Goal: Use online tool/utility

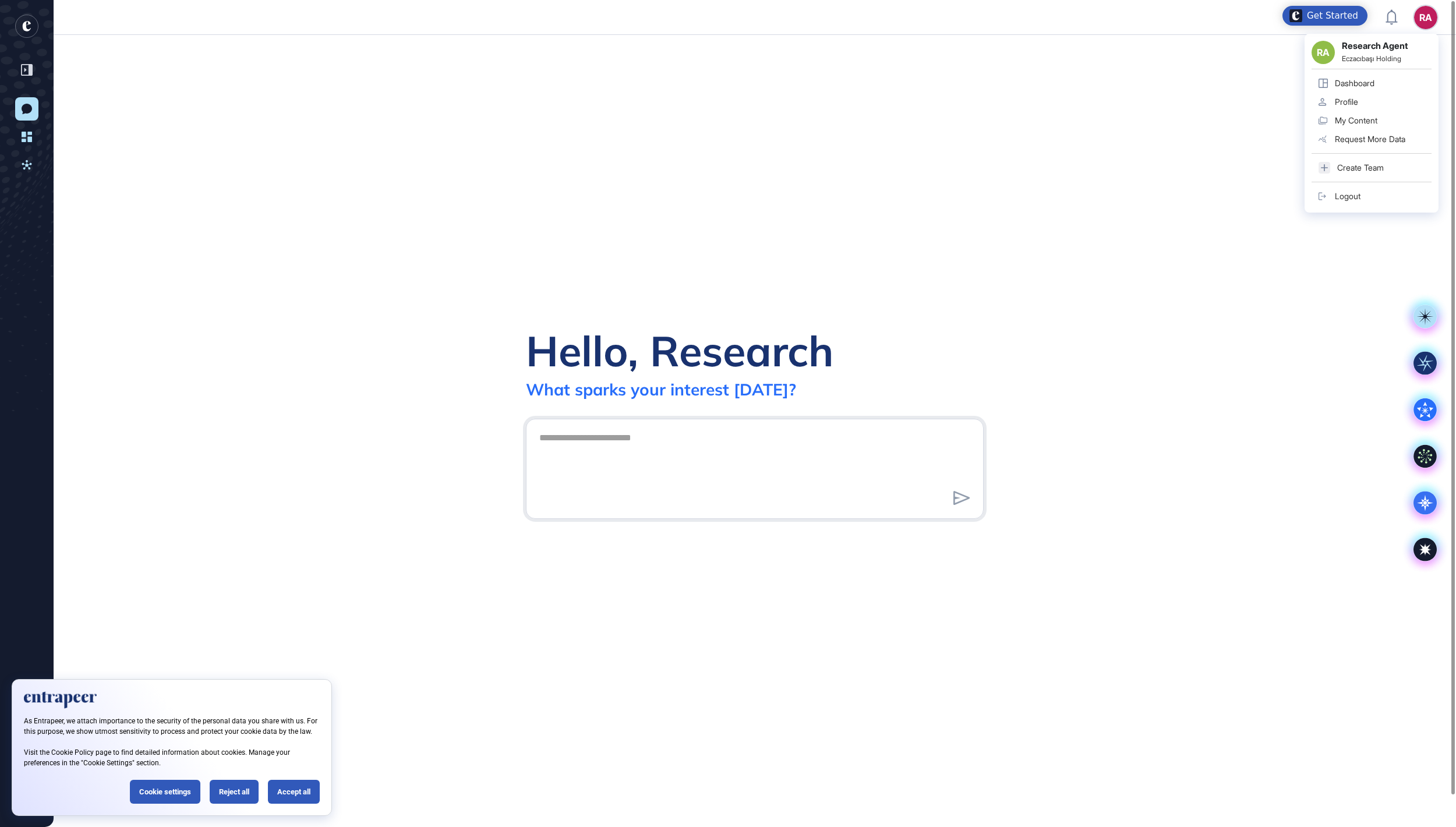
scroll to position [1, 1]
click at [1421, 505] on icon at bounding box center [1425, 503] width 23 height 23
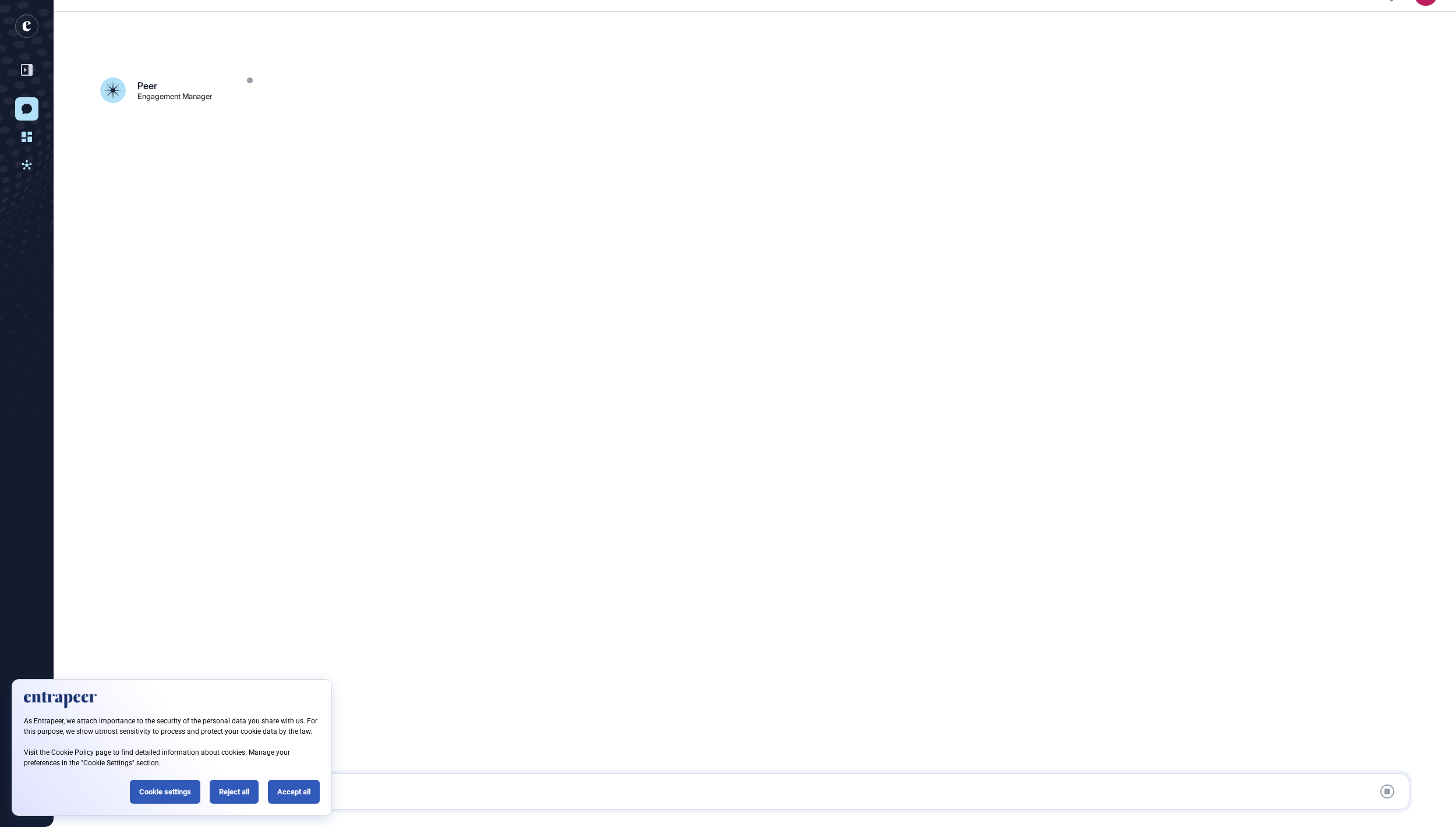
scroll to position [32, 0]
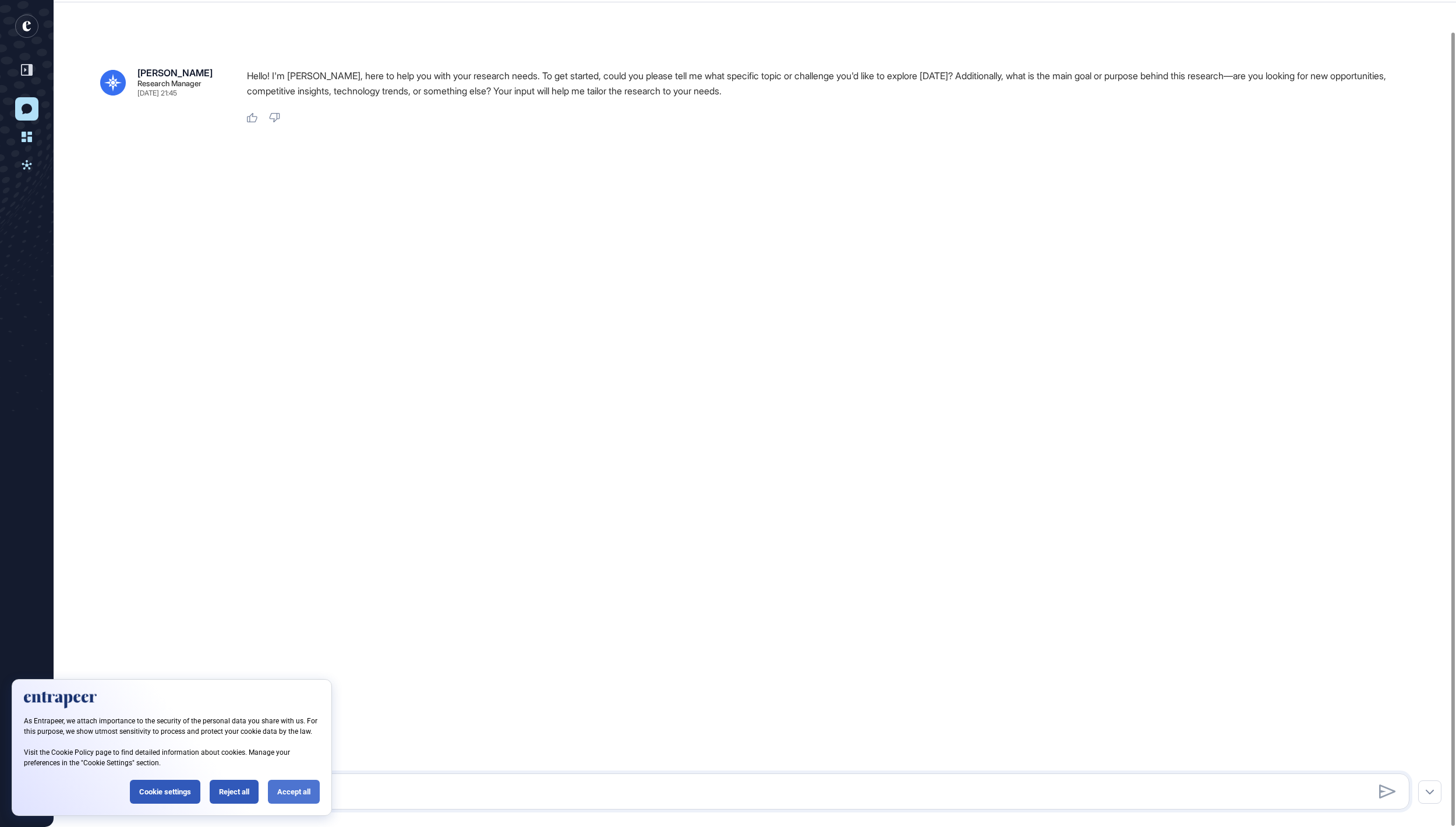
click at [277, 784] on div "Accept all" at bounding box center [293, 792] width 52 height 24
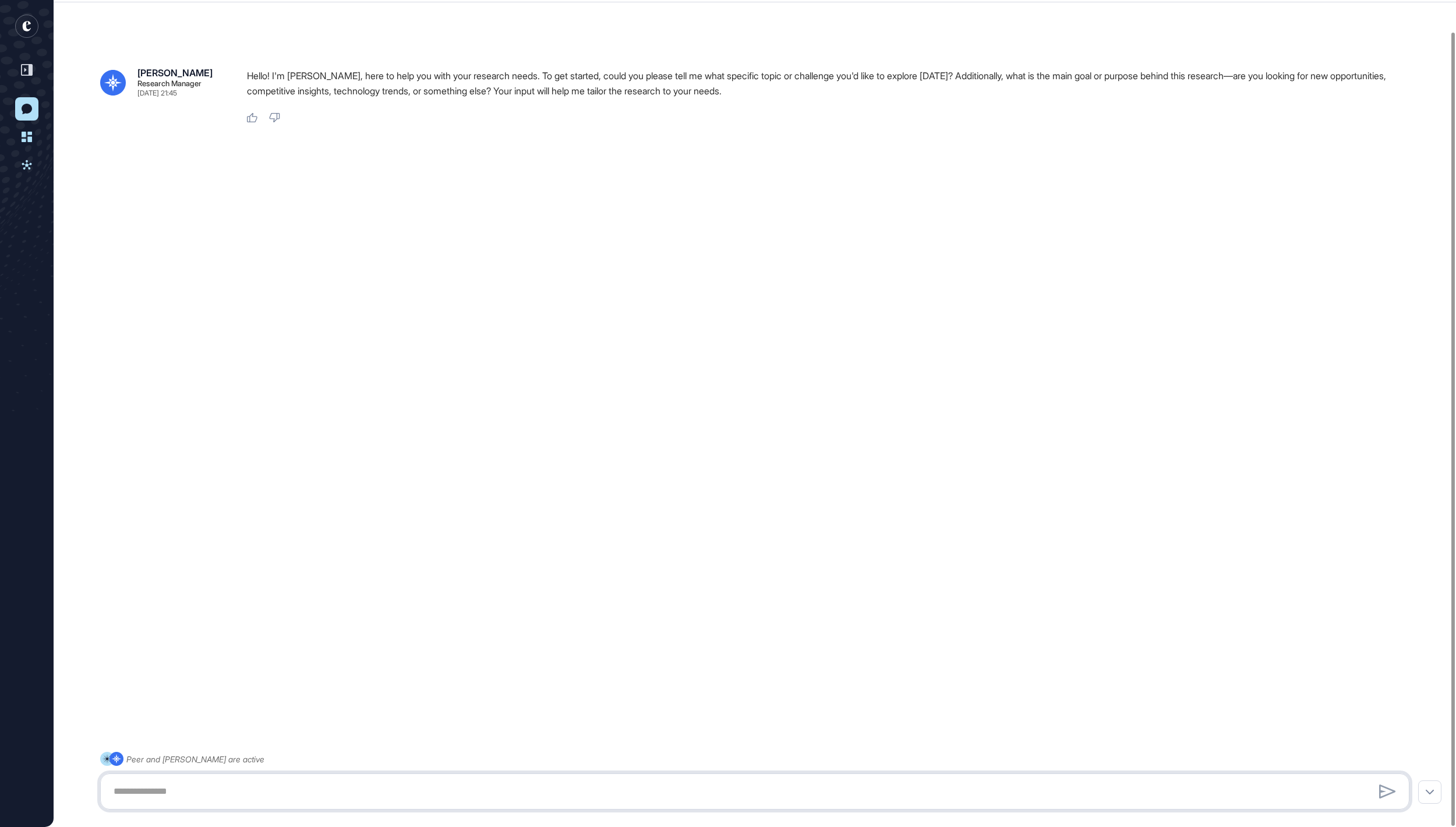
click at [267, 783] on textarea at bounding box center [755, 791] width 1296 height 23
paste textarea "**********"
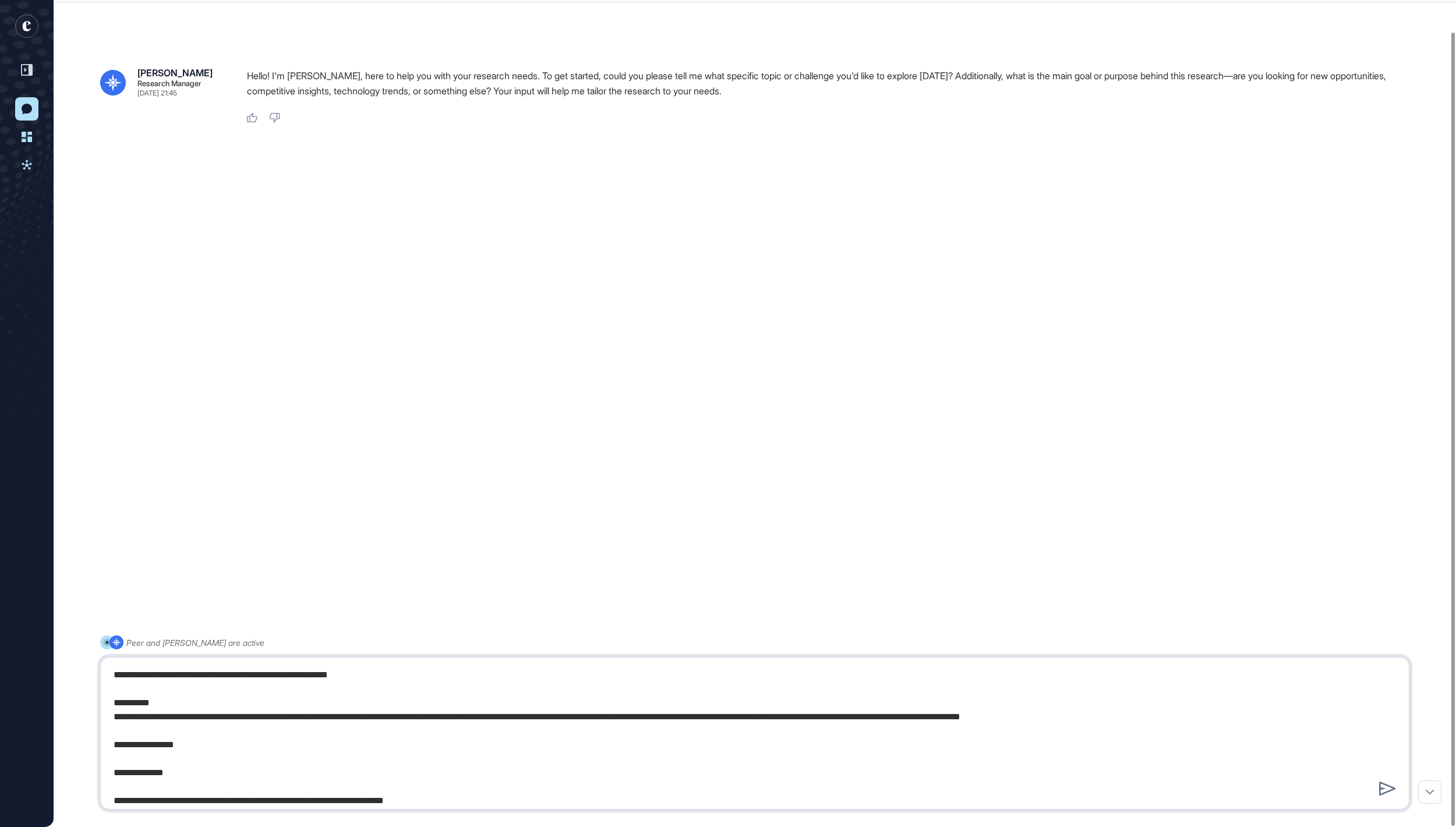
scroll to position [932, 0]
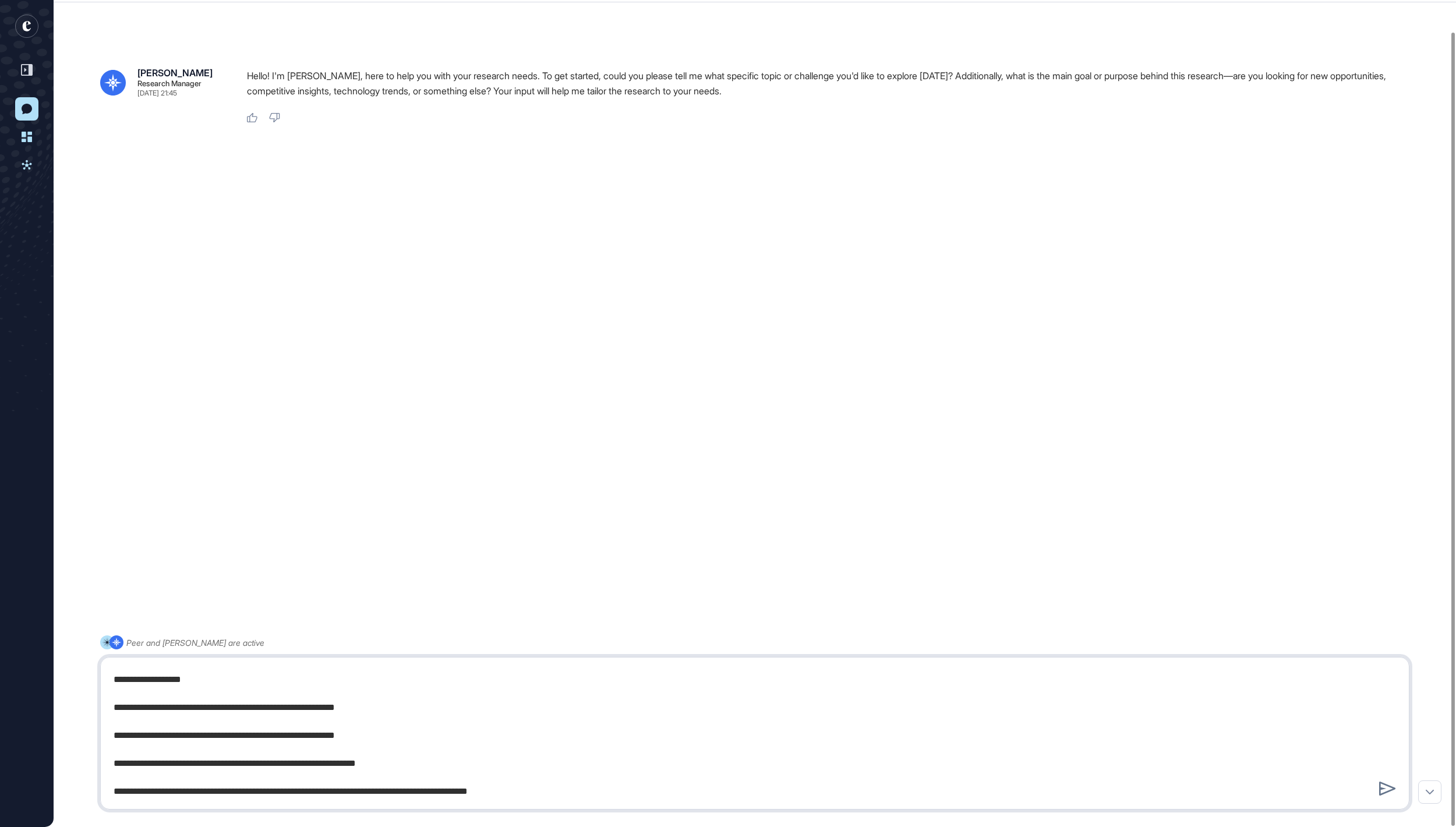
type textarea "**********"
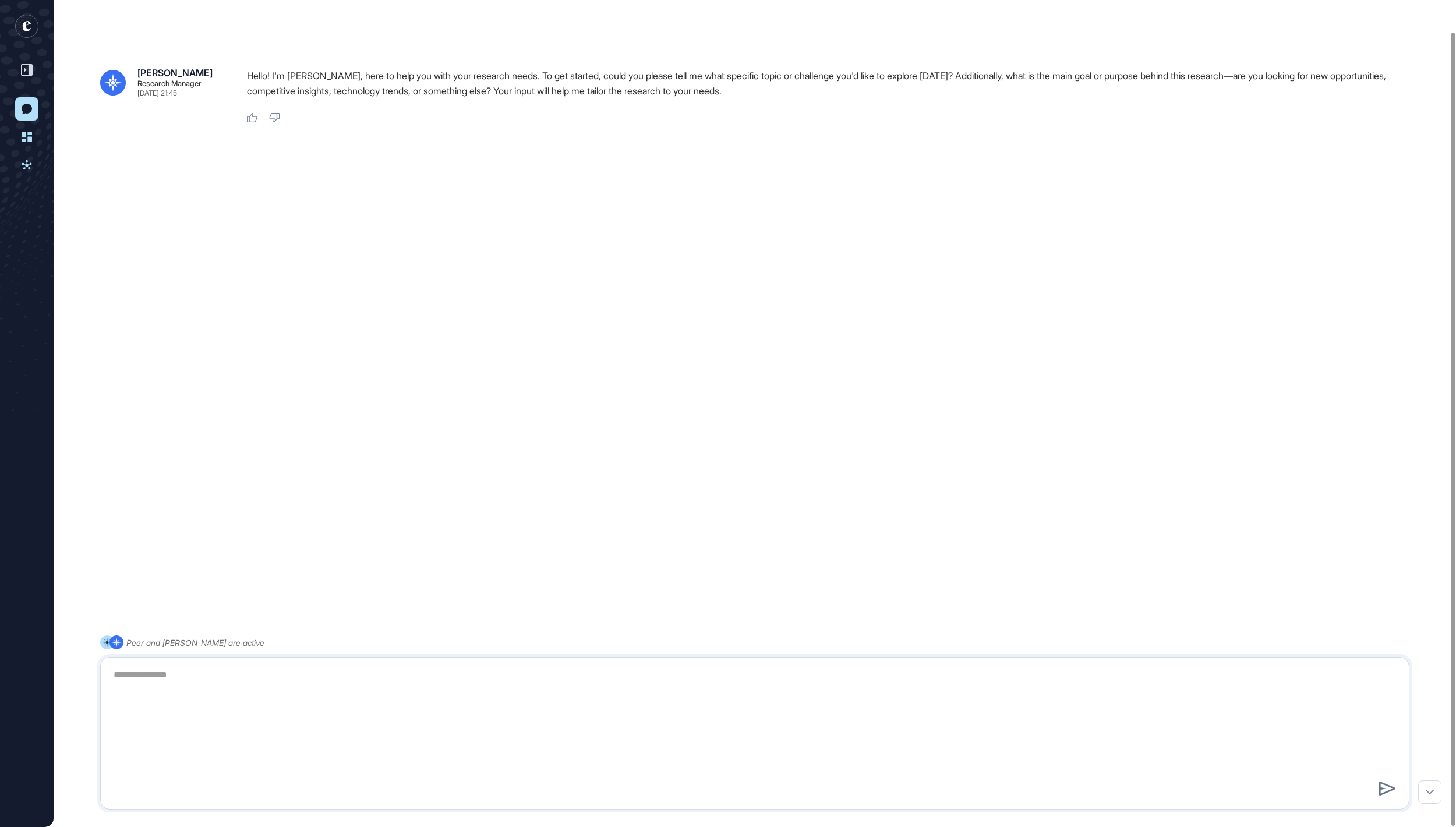
scroll to position [0, 0]
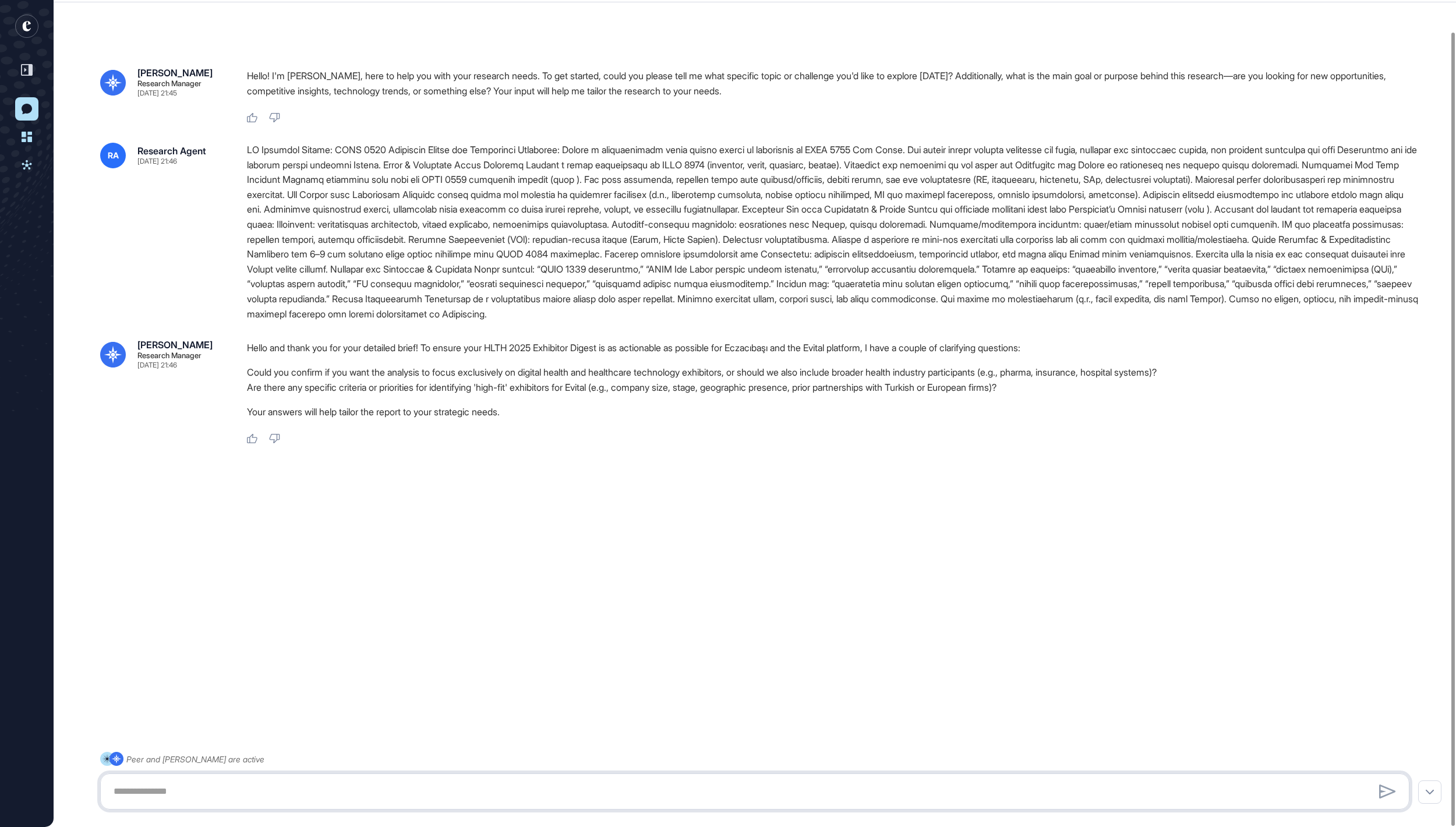
click at [255, 782] on textarea at bounding box center [754, 791] width 1295 height 23
paste textarea "**********"
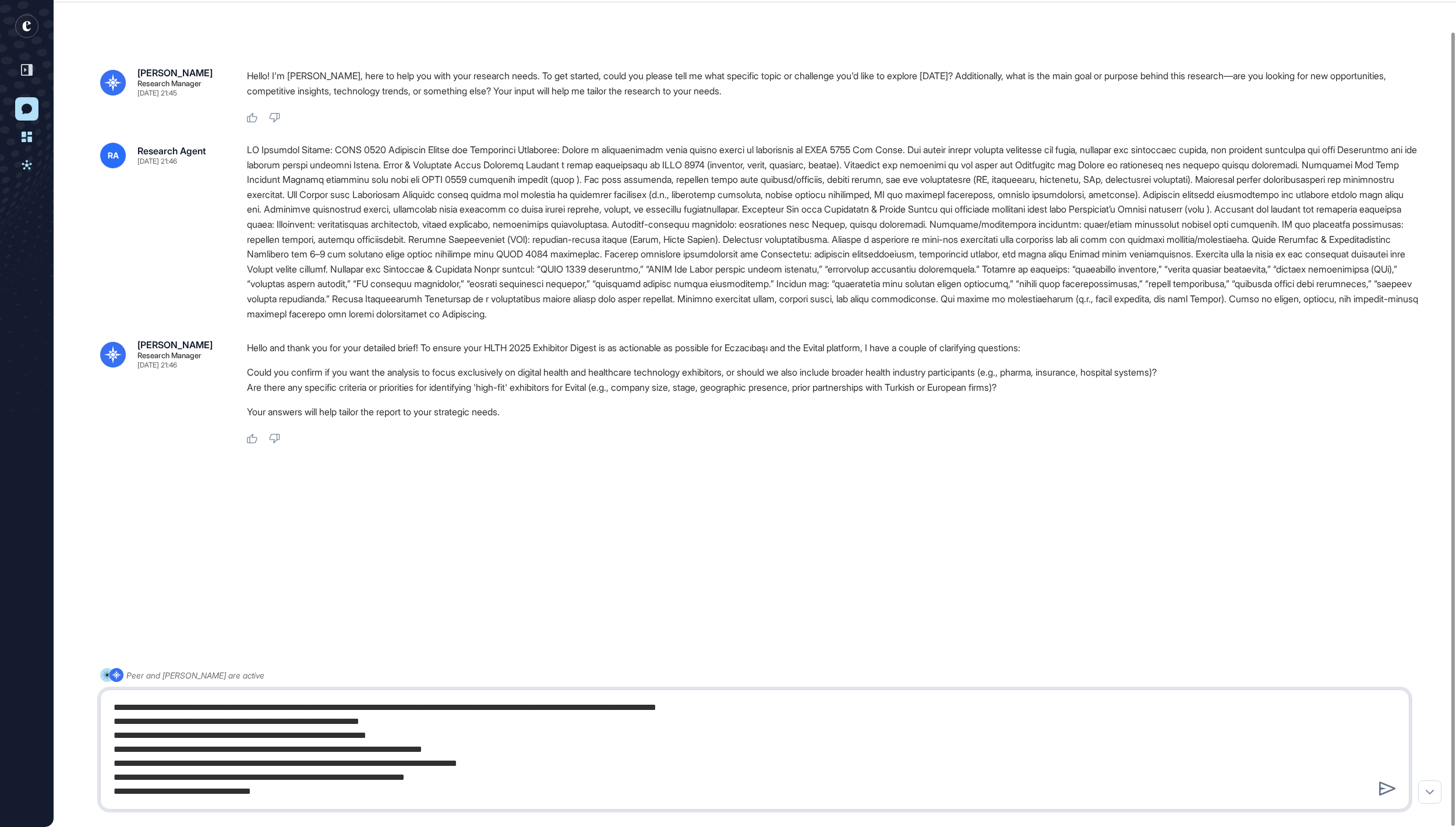
type textarea "**********"
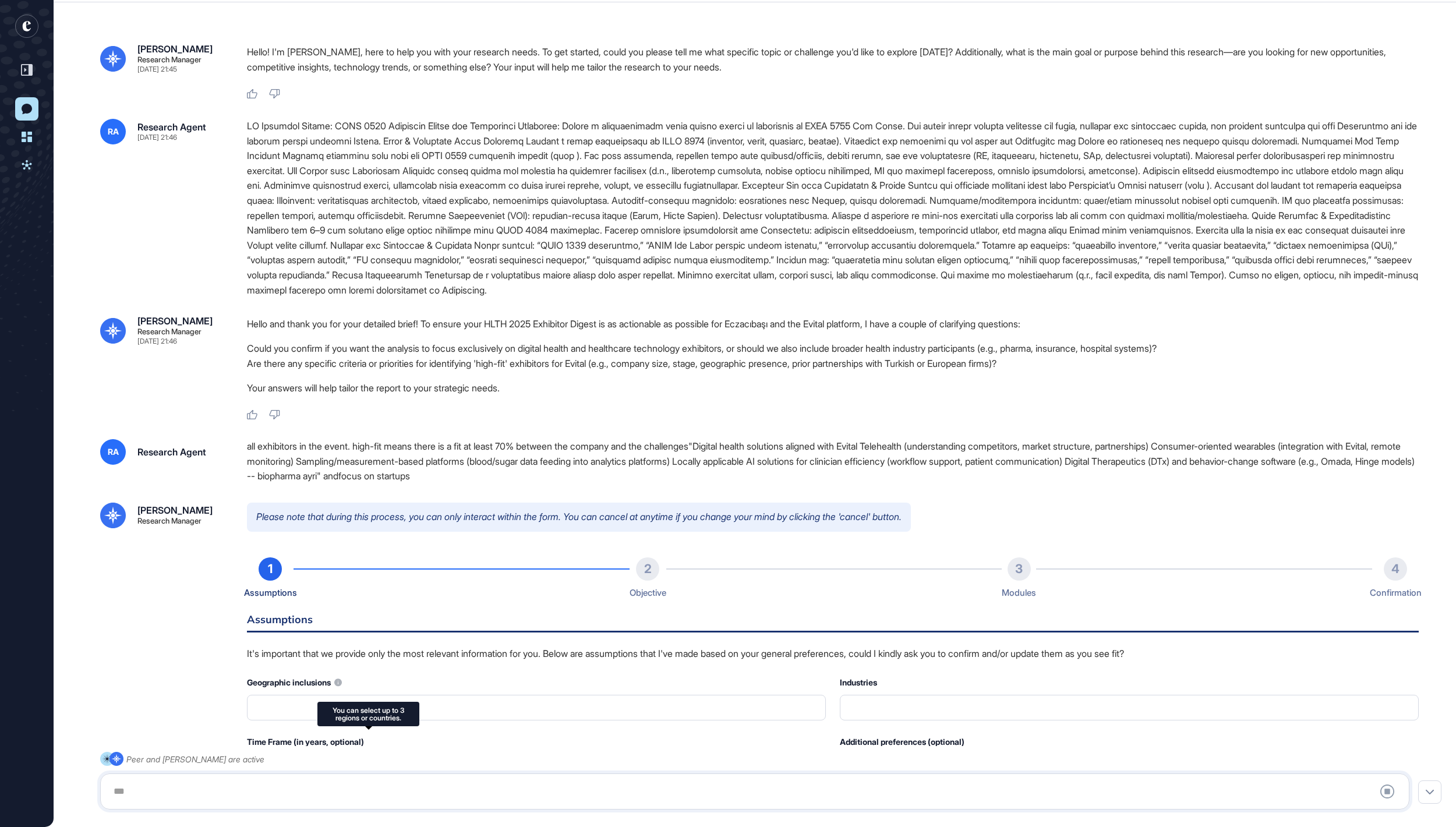
type input "**********"
type input "*"
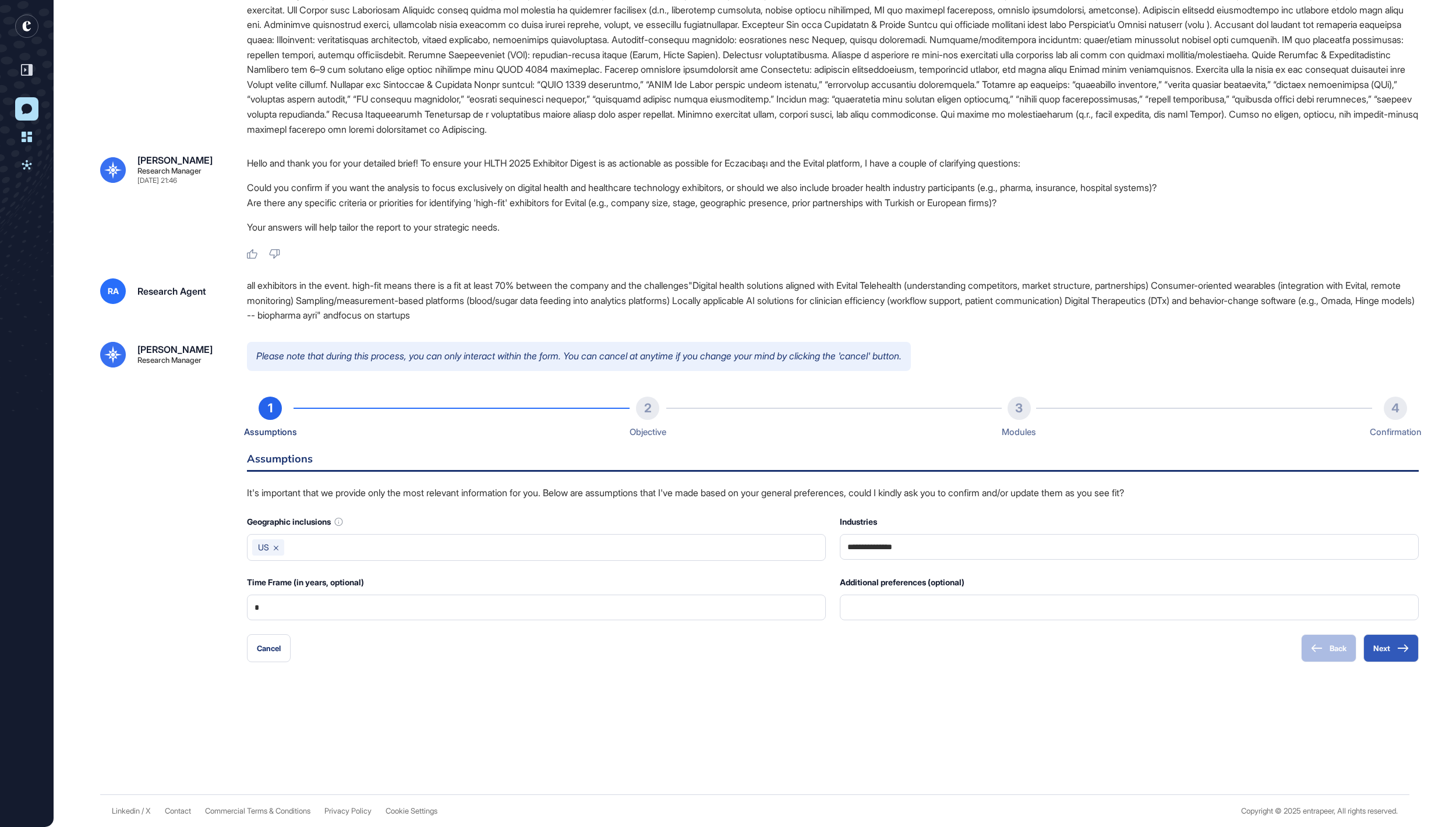
scroll to position [255, 0]
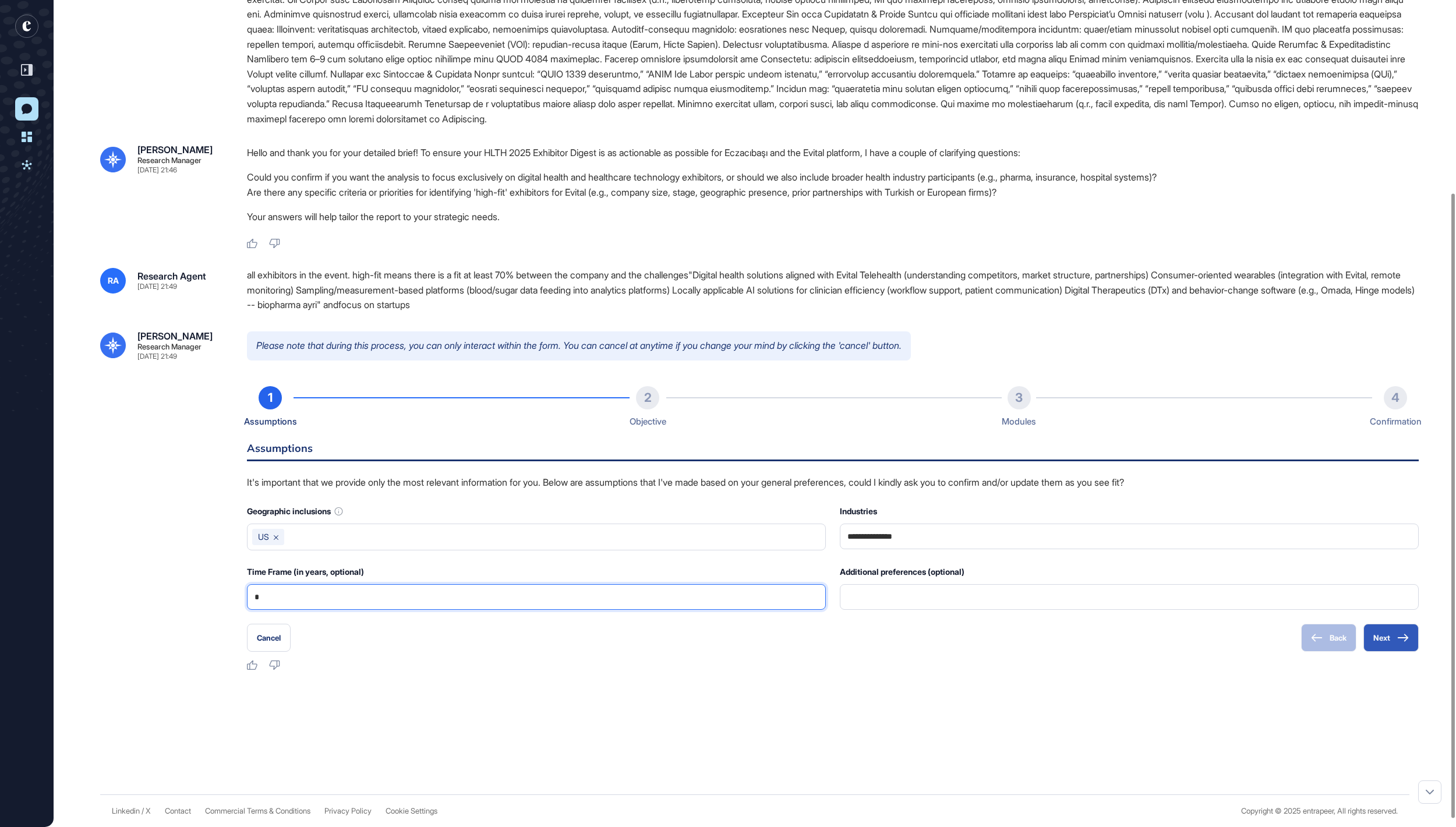
click at [684, 606] on input "*" at bounding box center [536, 596] width 564 height 24
type input "*"
click at [1390, 650] on button "Next" at bounding box center [1391, 637] width 55 height 28
click at [1390, 647] on button "Next" at bounding box center [1391, 637] width 55 height 28
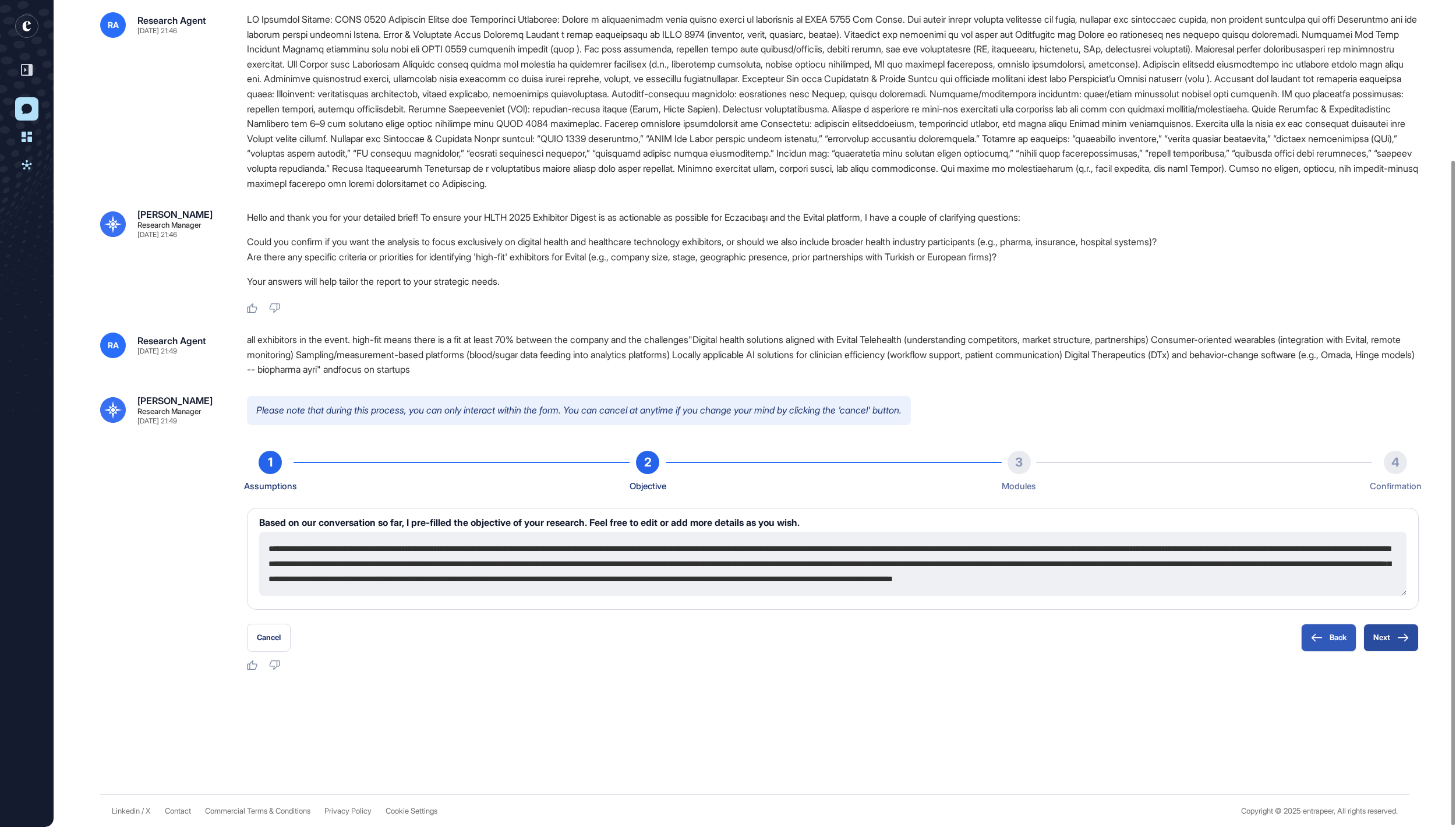
click at [1380, 643] on button "Next" at bounding box center [1391, 637] width 55 height 28
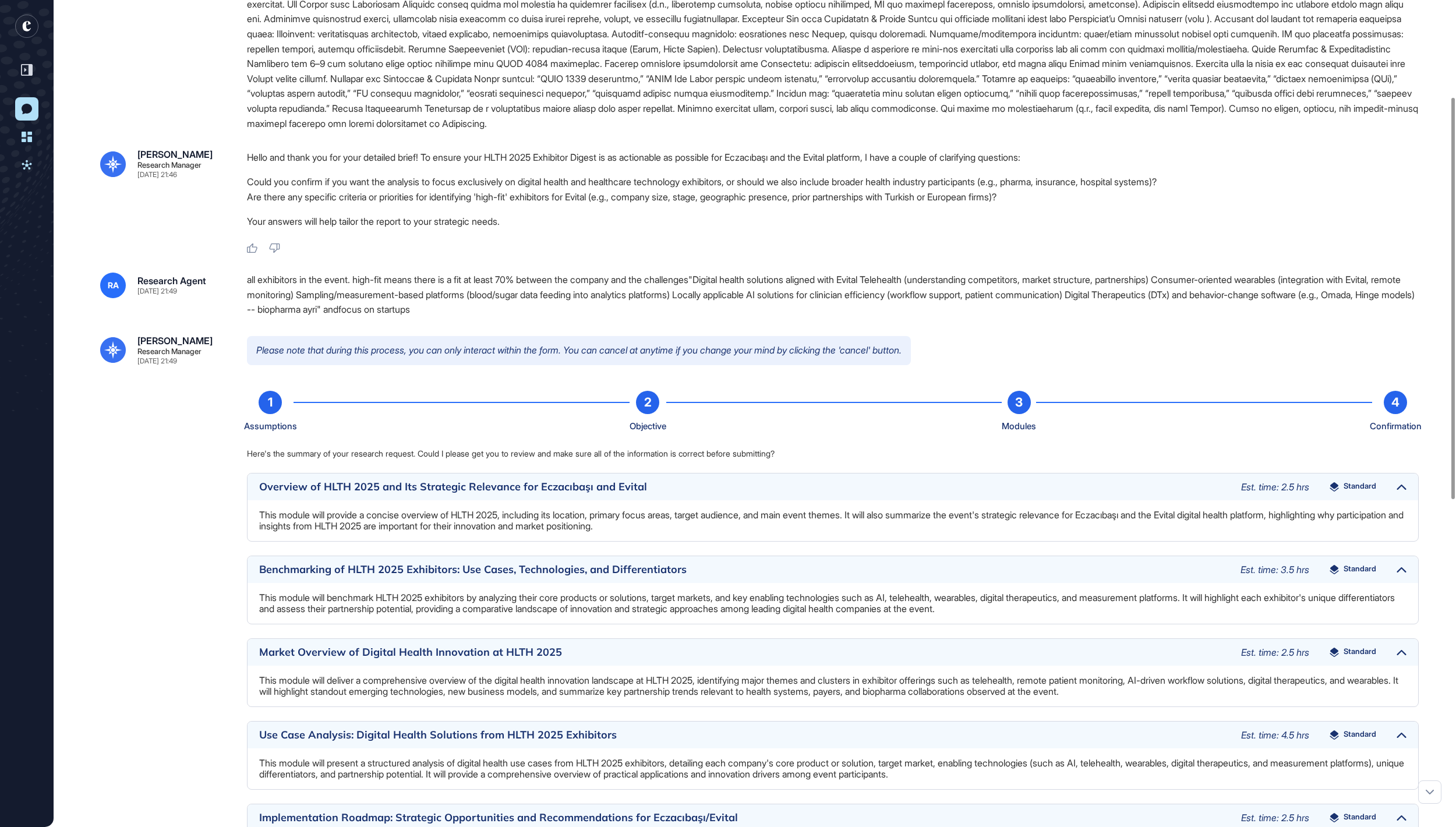
scroll to position [877, 0]
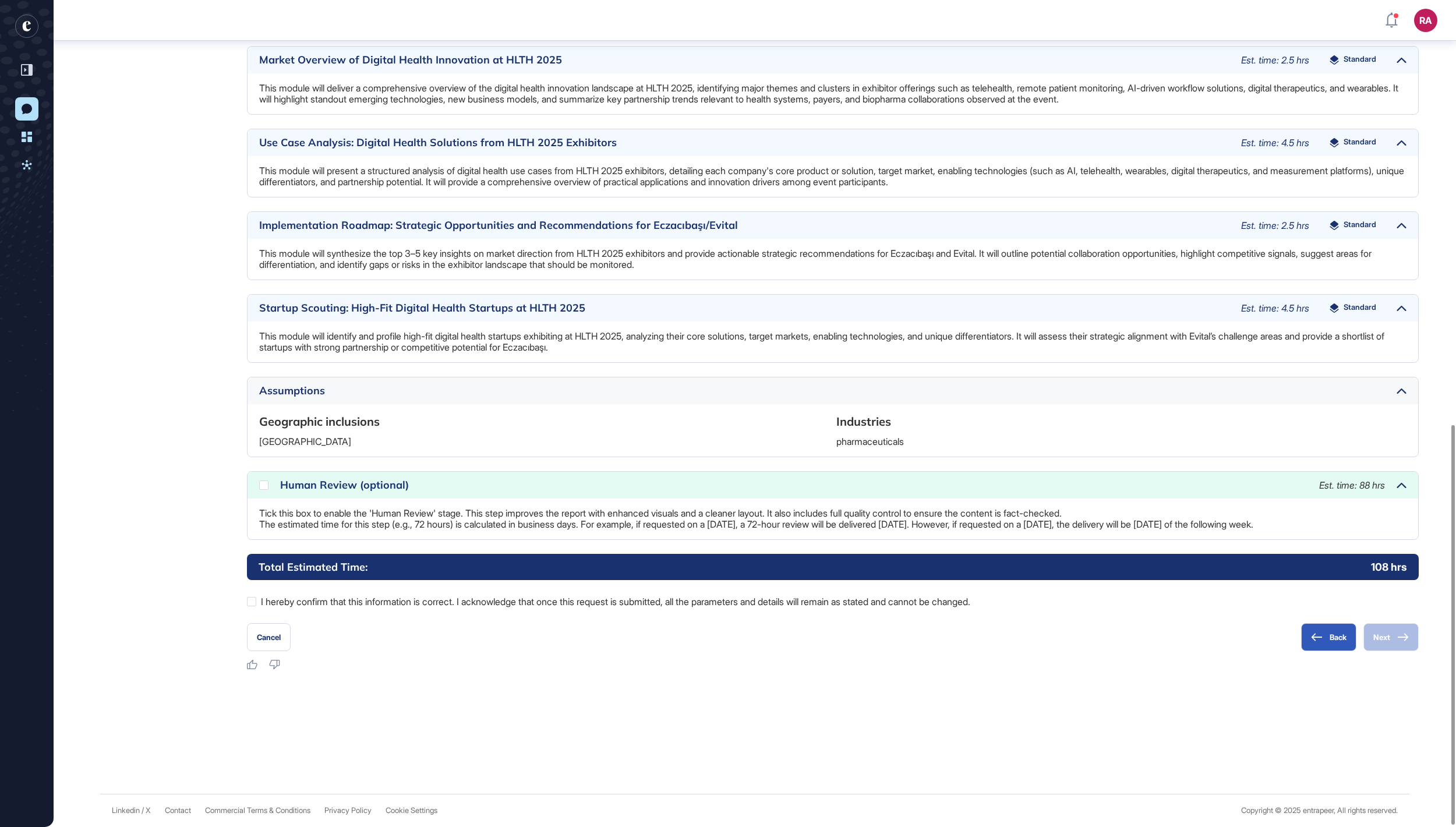
click at [270, 478] on div "Human Review (optional) Est. time: 88 hrs" at bounding box center [833, 485] width 1171 height 27
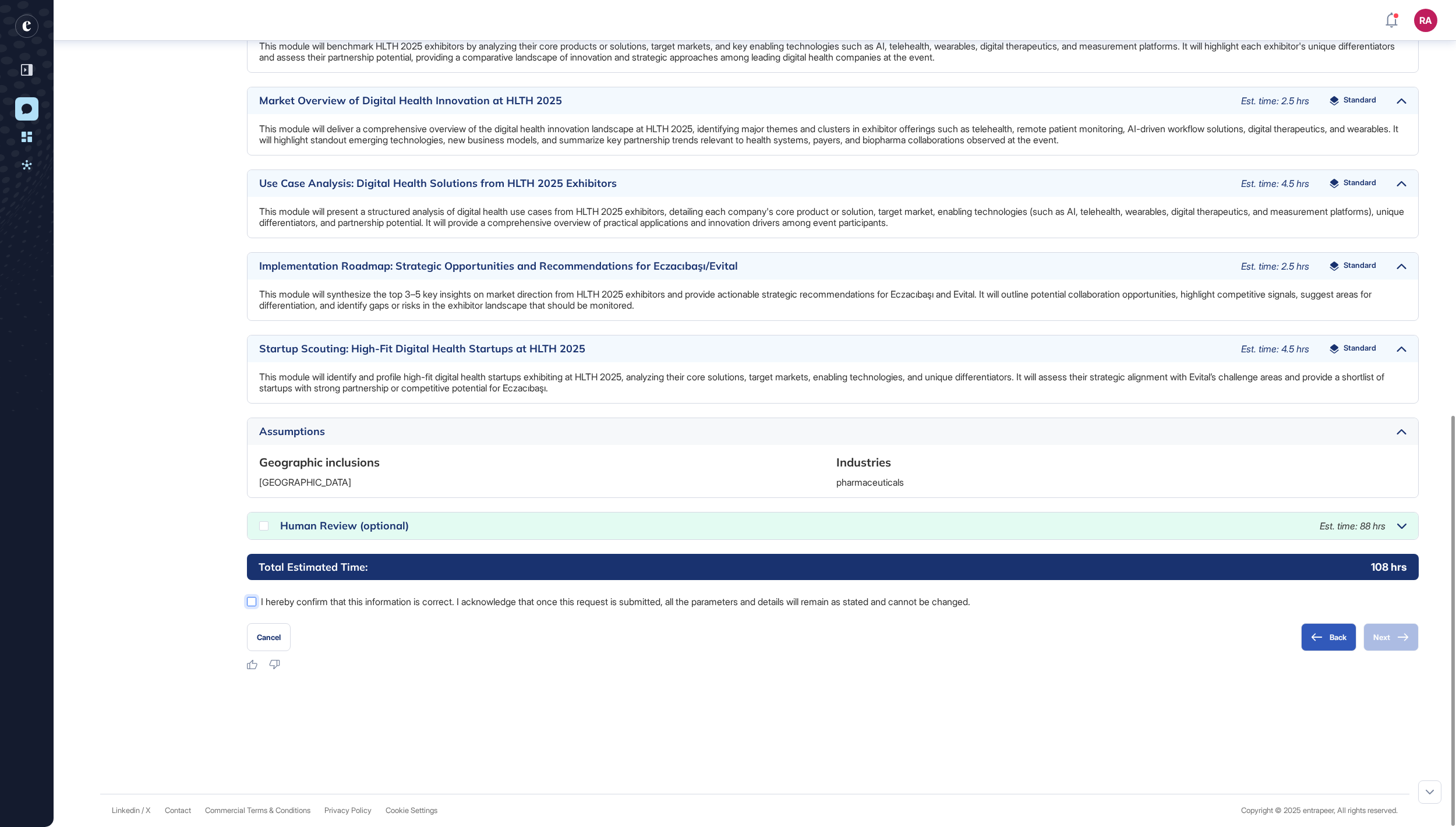
scroll to position [829, 0]
click at [0, 0] on icon at bounding box center [0, 0] width 0 height 0
click at [252, 601] on div at bounding box center [251, 601] width 9 height 9
click at [1376, 643] on button "Next" at bounding box center [1391, 637] width 55 height 28
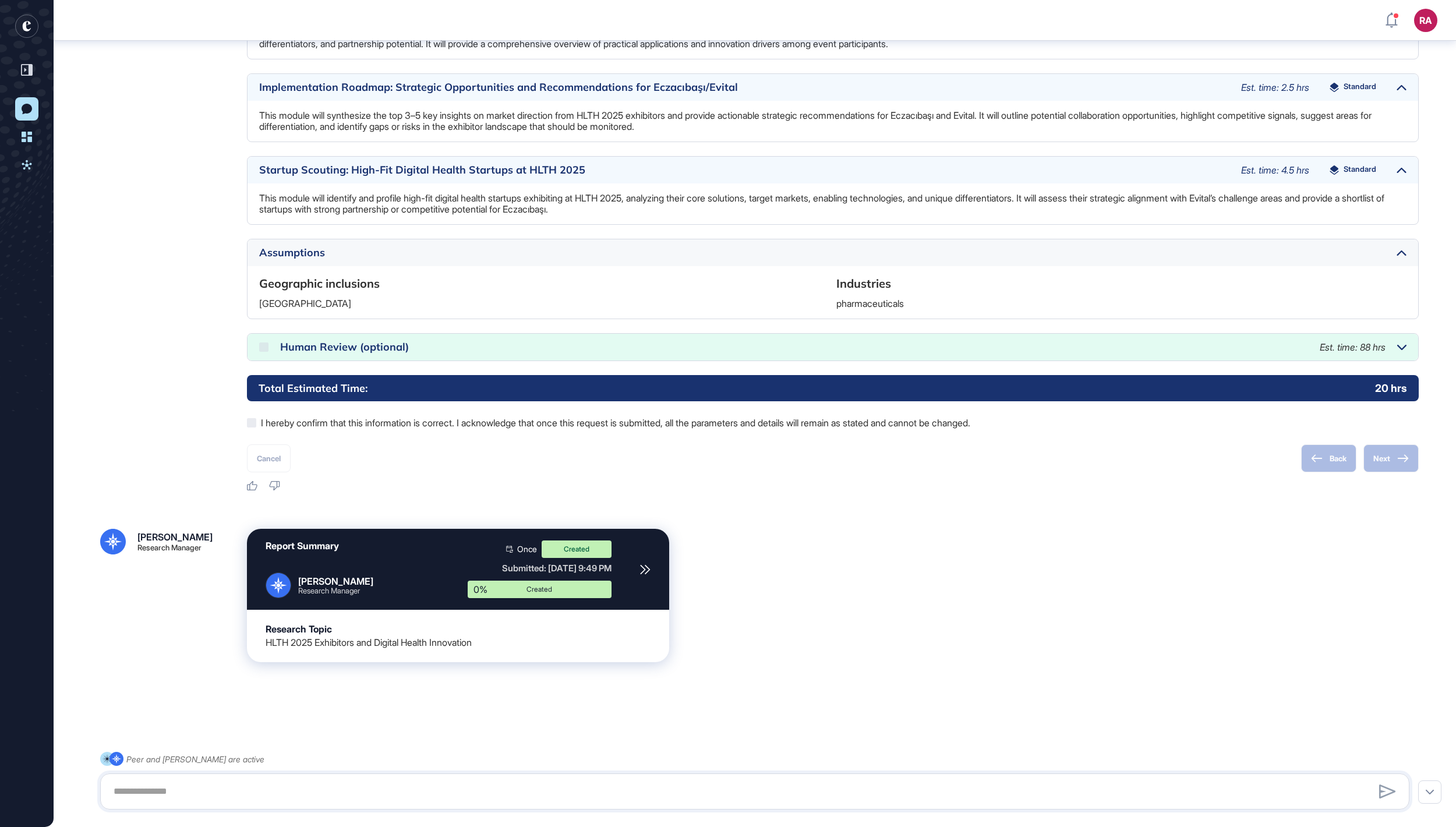
scroll to position [960, 0]
